Goal: Use online tool/utility: Utilize a website feature to perform a specific function

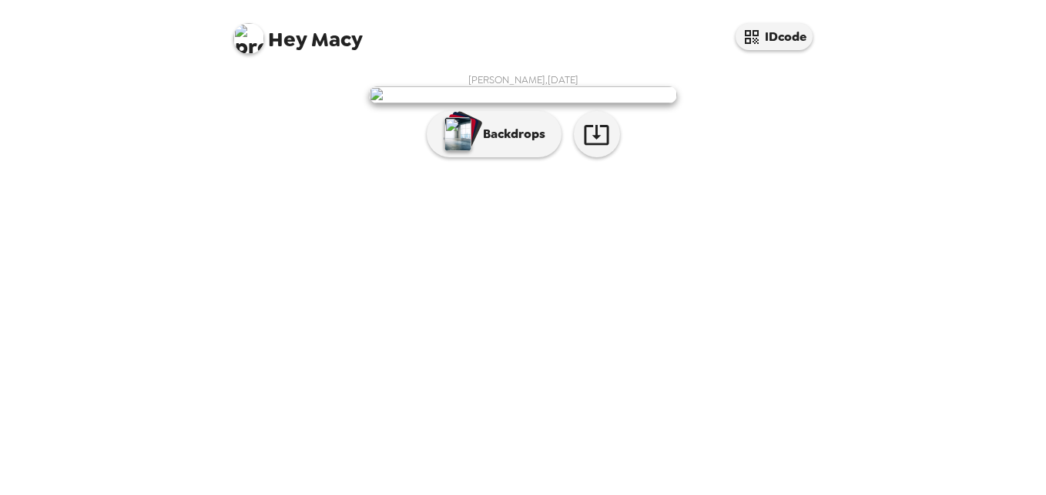
scroll to position [62, 0]
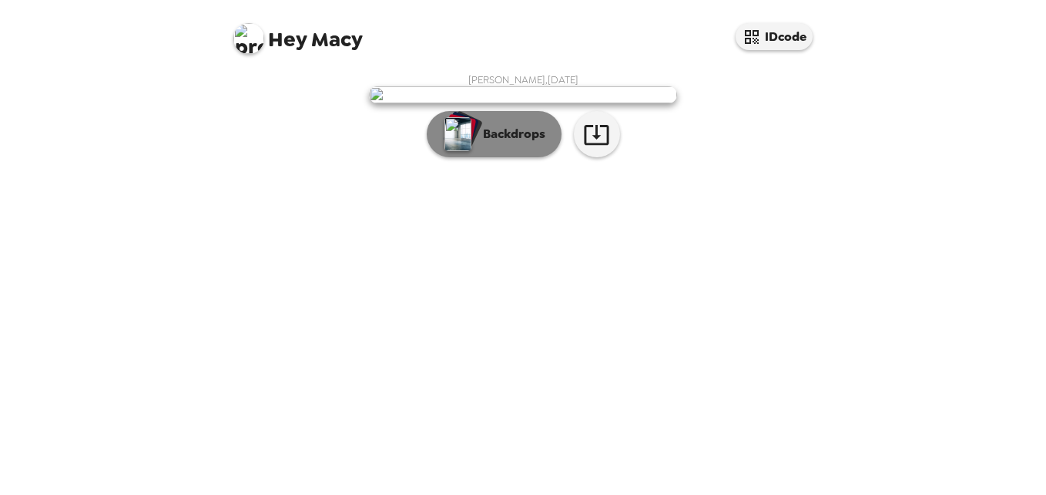
click at [494, 143] on p "Backdrops" at bounding box center [510, 134] width 70 height 18
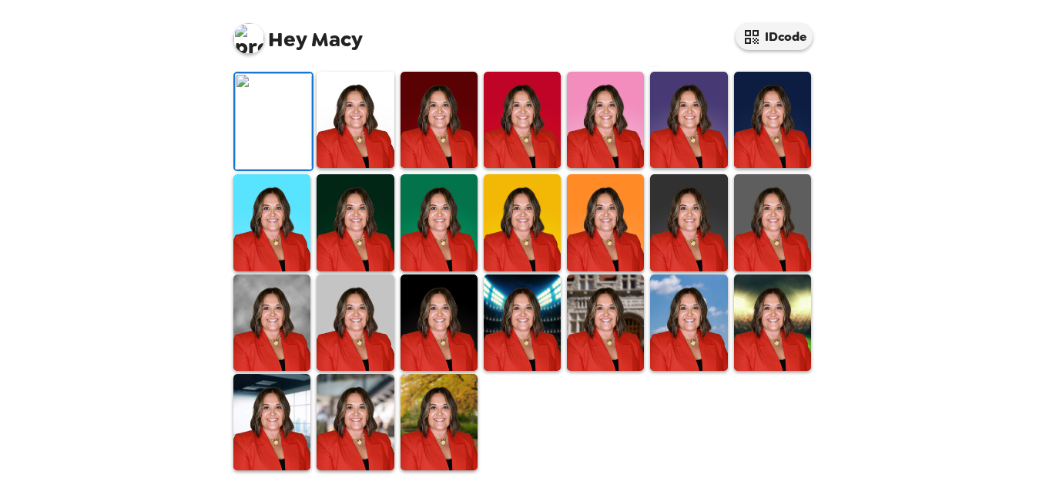
scroll to position [322, 0]
click at [767, 270] on img at bounding box center [772, 222] width 77 height 96
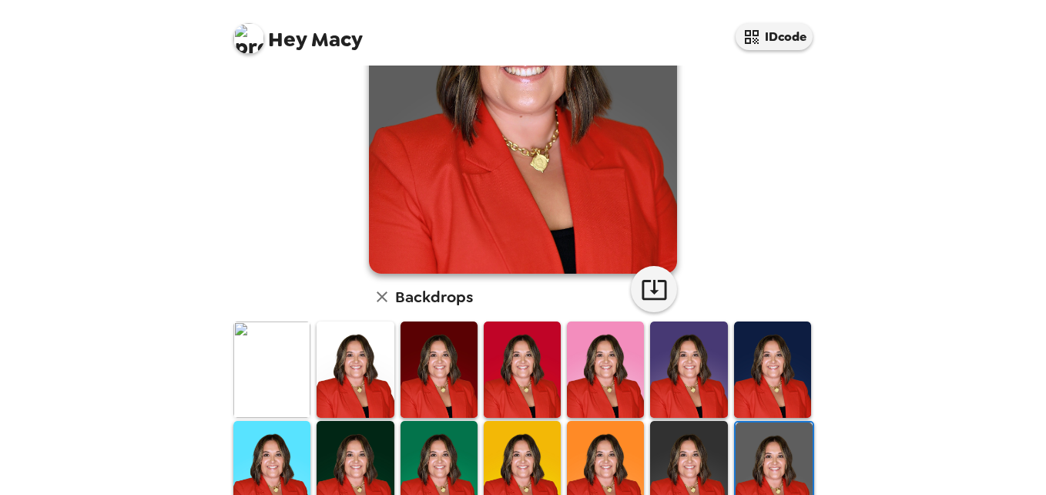
scroll to position [401, 0]
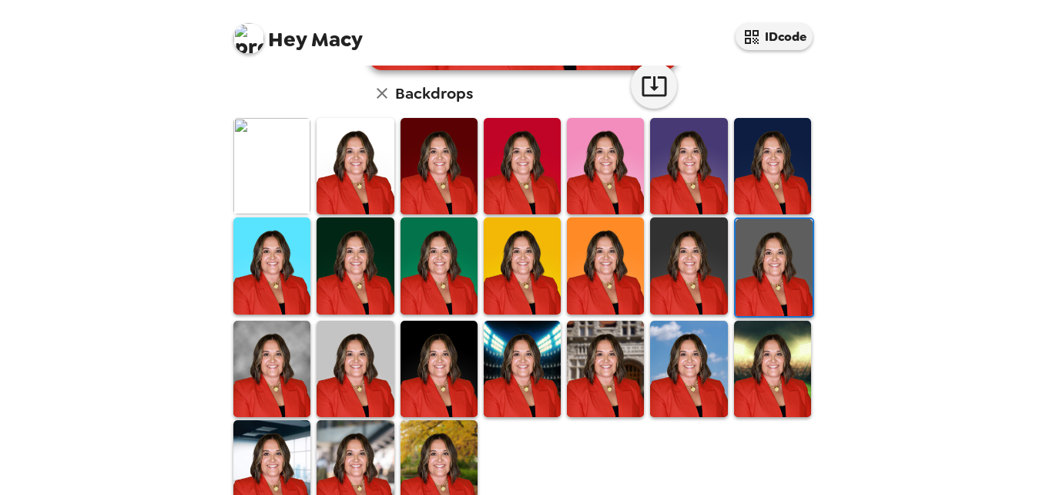
click at [352, 364] on img at bounding box center [355, 369] width 77 height 96
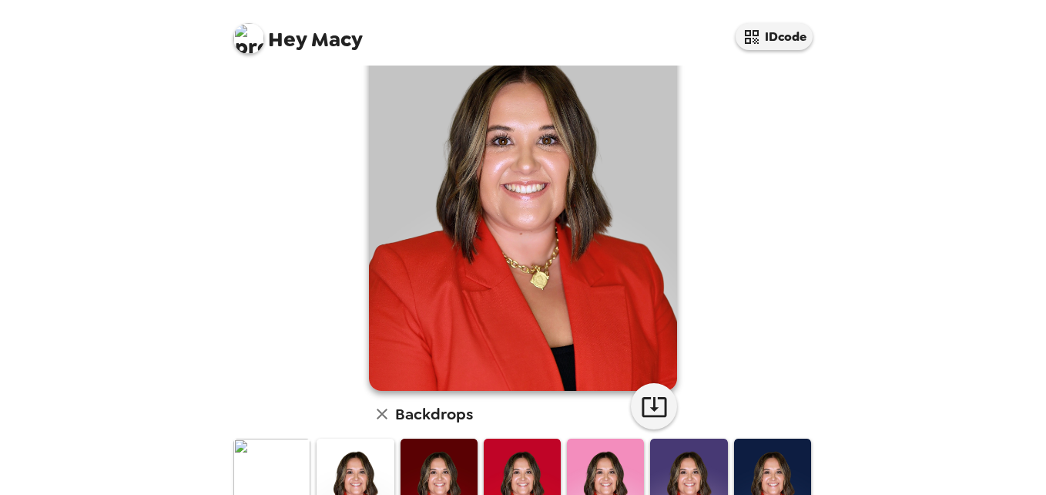
scroll to position [19, 0]
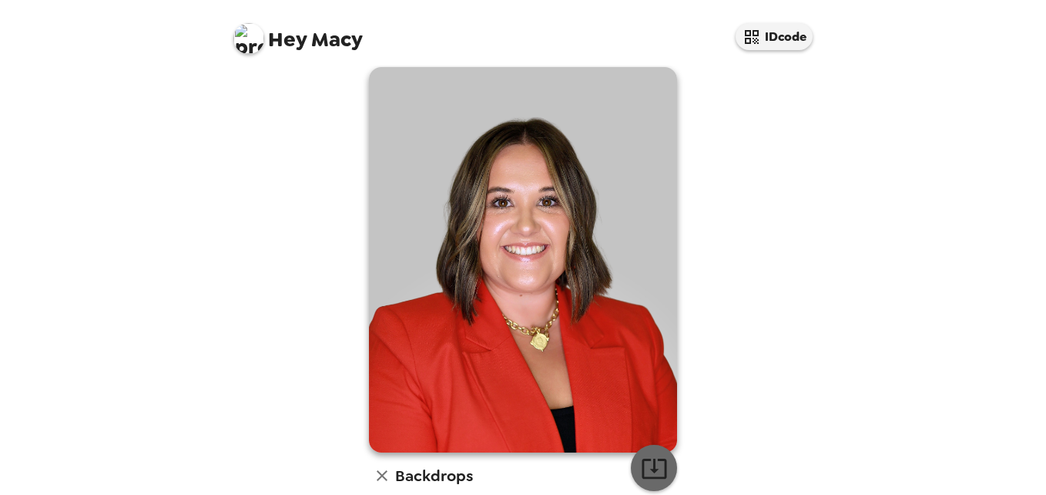
click at [641, 465] on icon "button" at bounding box center [654, 468] width 27 height 27
